Goal: Information Seeking & Learning: Find specific fact

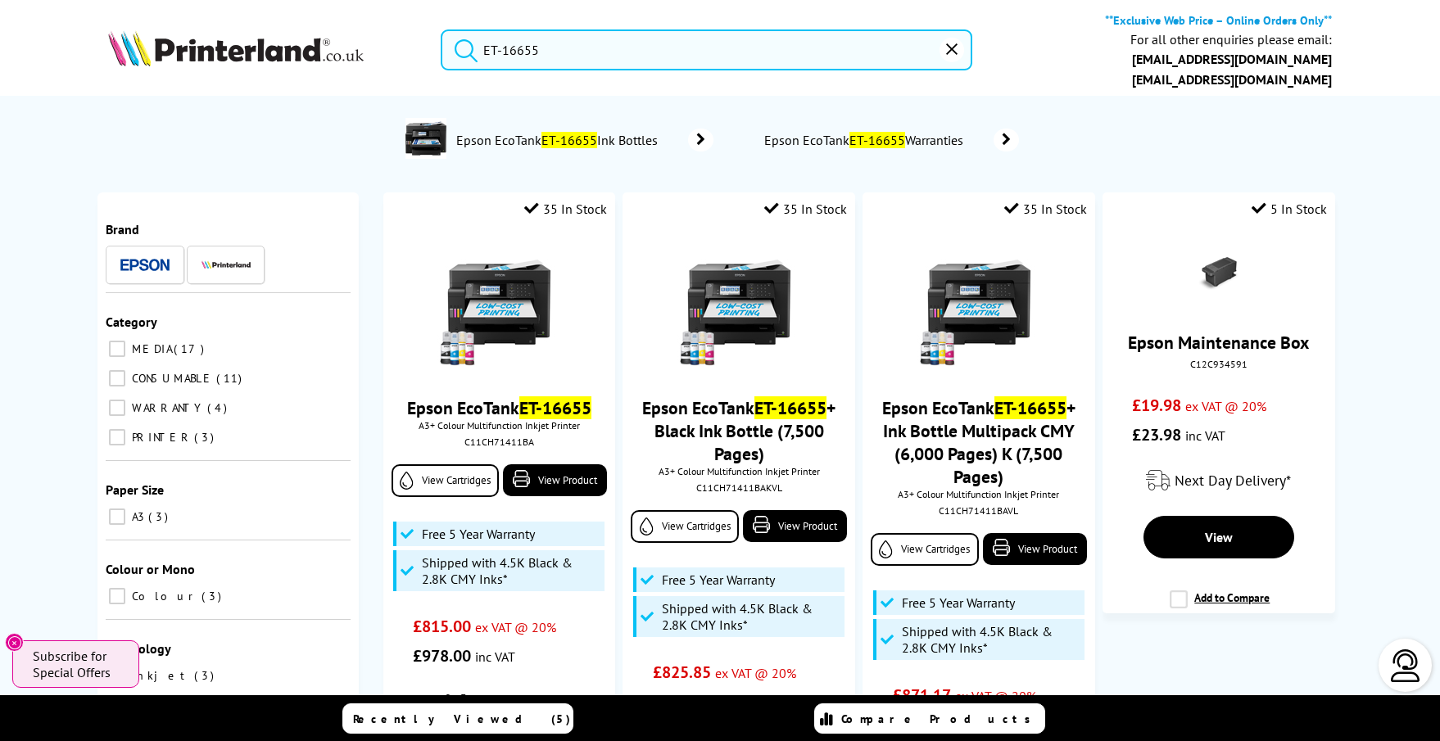
type input "ET-16655"
click at [960, 52] on button "reset" at bounding box center [952, 50] width 25 height 25
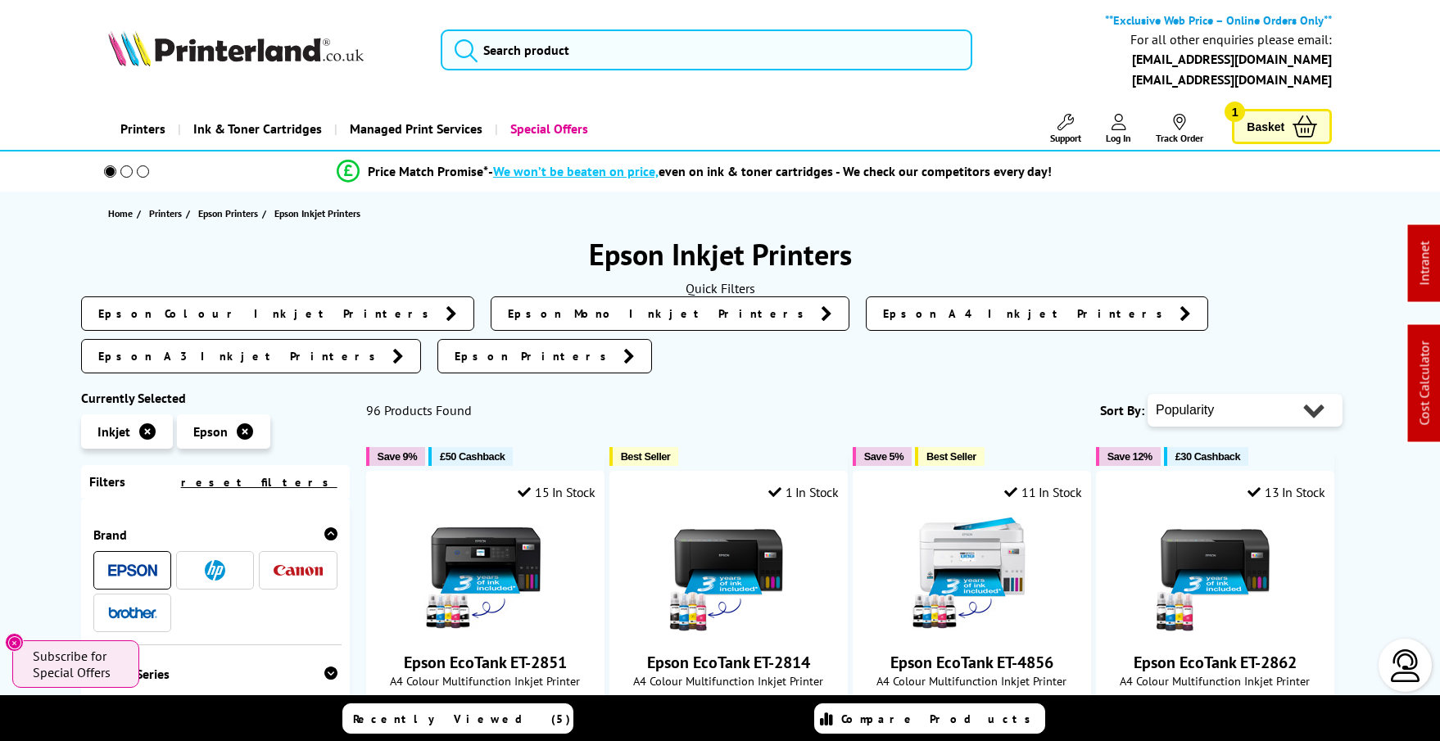
click at [242, 45] on img at bounding box center [236, 48] width 256 height 36
